Goal: Task Accomplishment & Management: Manage account settings

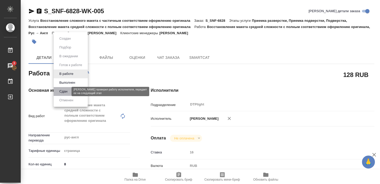
click at [64, 90] on button "Сдан" at bounding box center [63, 92] width 11 height 6
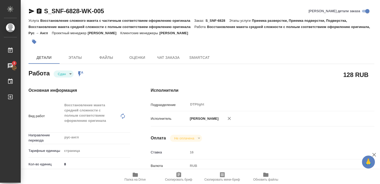
type textarea "x"
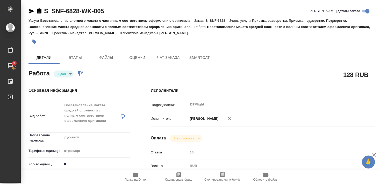
type textarea "x"
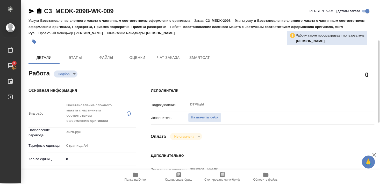
scroll to position [56, 0]
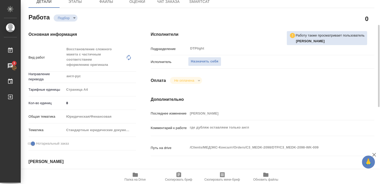
click at [136, 177] on icon "button" at bounding box center [135, 175] width 6 height 6
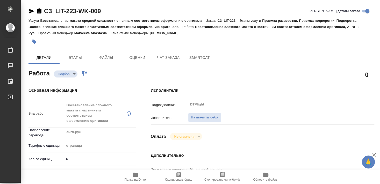
type textarea "x"
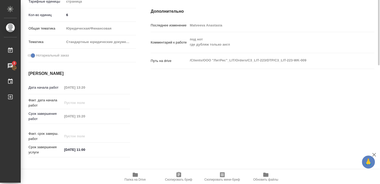
scroll to position [88, 0]
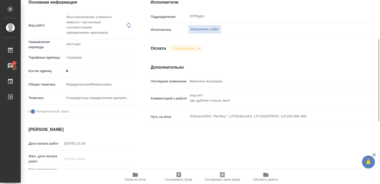
click at [135, 177] on icon "button" at bounding box center [135, 175] width 6 height 6
type textarea "x"
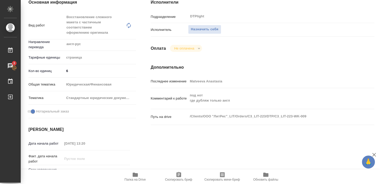
type textarea "x"
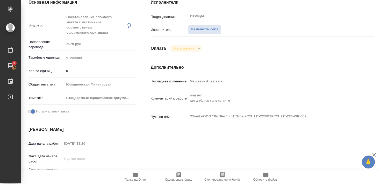
type textarea "x"
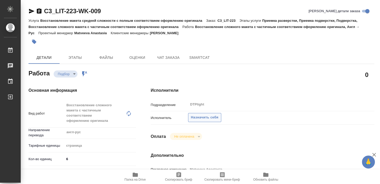
click at [208, 115] on span "Назначить себя" at bounding box center [204, 118] width 27 height 6
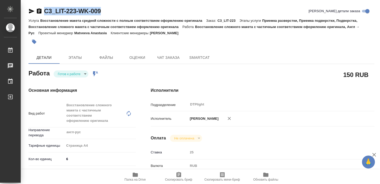
drag, startPoint x: 44, startPoint y: 16, endPoint x: 123, endPoint y: 15, distance: 79.0
click at [123, 15] on div "C3_LIT-223-WK-009 [PERSON_NAME] детали заказа" at bounding box center [201, 12] width 346 height 10
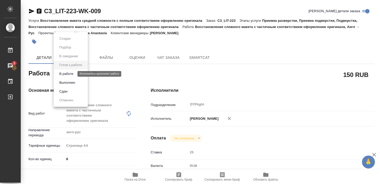
click at [71, 73] on button "В работе" at bounding box center [66, 74] width 17 height 6
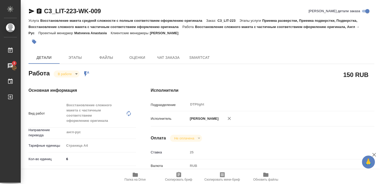
type textarea "x"
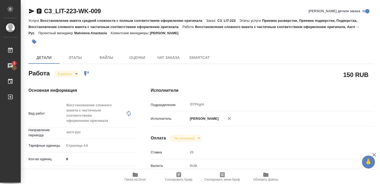
type textarea "x"
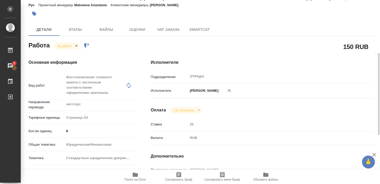
scroll to position [56, 0]
